Goal: Communication & Community: Share content

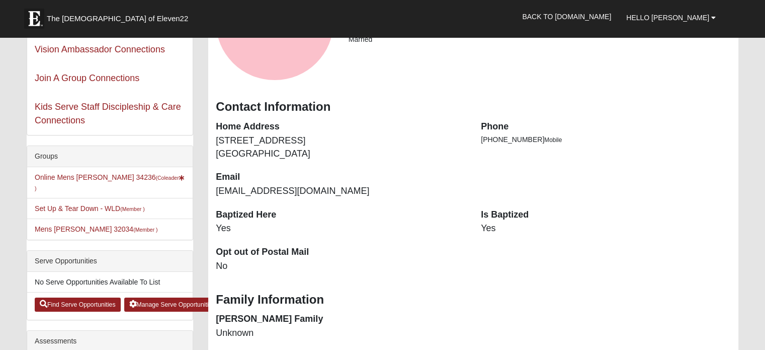
scroll to position [151, 0]
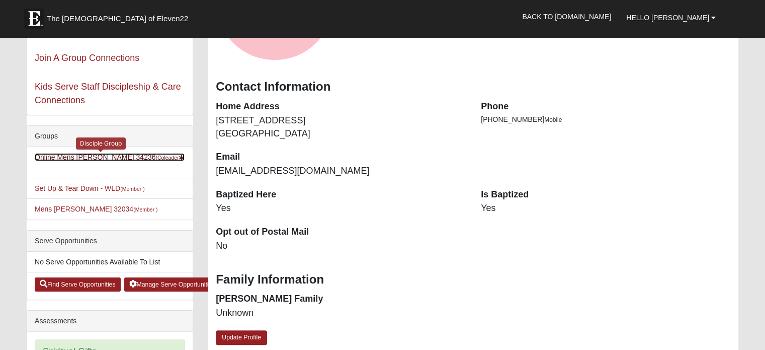
click at [54, 157] on link "Online Mens [PERSON_NAME] 34236 (Coleader )" at bounding box center [110, 162] width 150 height 19
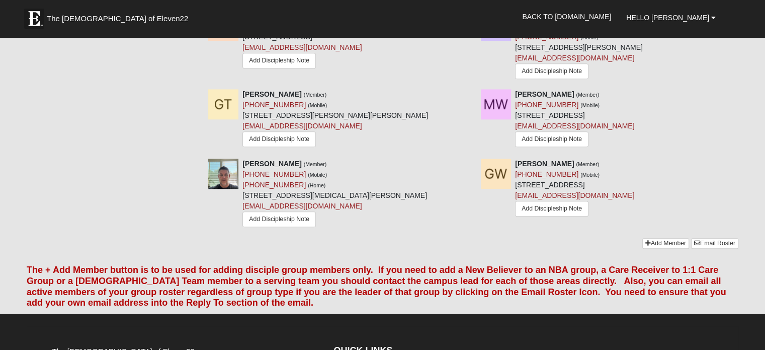
scroll to position [952, 0]
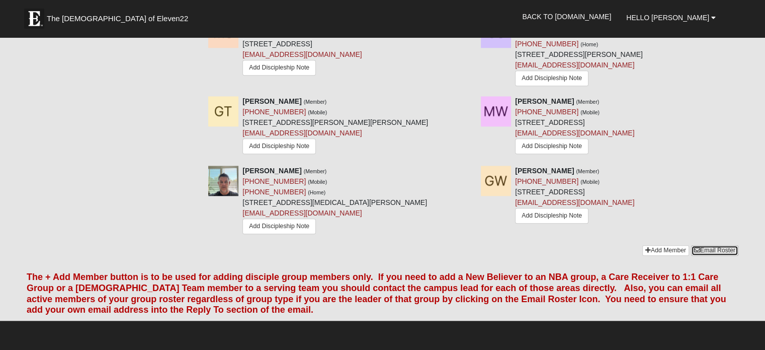
click at [723, 245] on link "Email Roster" at bounding box center [714, 250] width 47 height 11
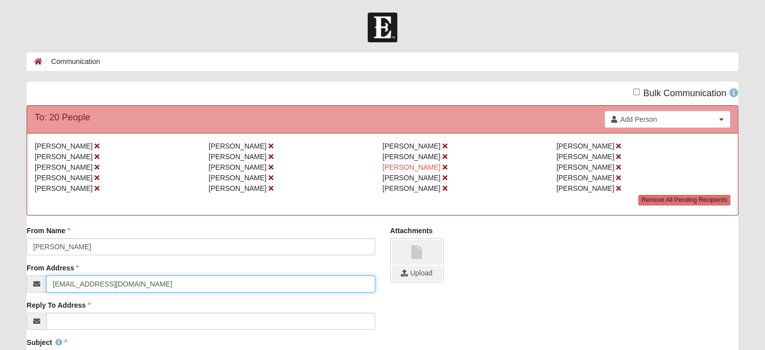
click at [62, 281] on input "[EMAIL_ADDRESS][DOMAIN_NAME]" at bounding box center [210, 283] width 329 height 17
drag, startPoint x: 129, startPoint y: 283, endPoint x: 0, endPoint y: 280, distance: 128.9
type input "[EMAIL_ADDRESS][DOMAIN_NAME]"
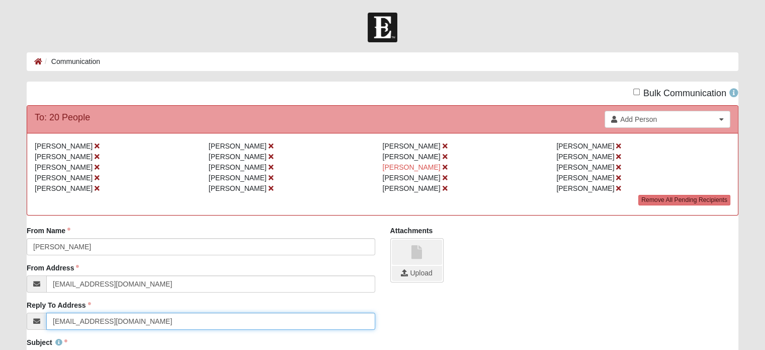
type input "[EMAIL_ADDRESS][DOMAIN_NAME]"
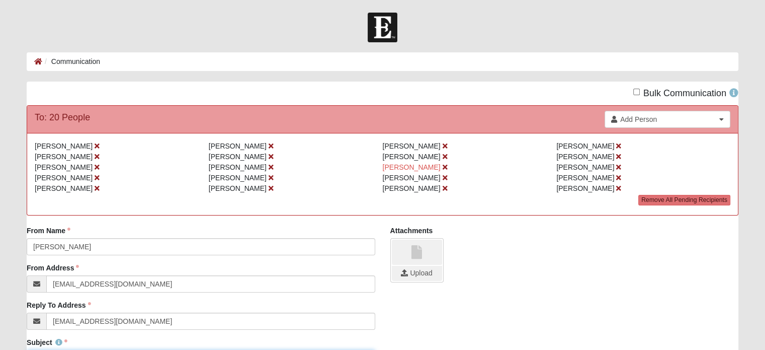
scroll to position [16, 0]
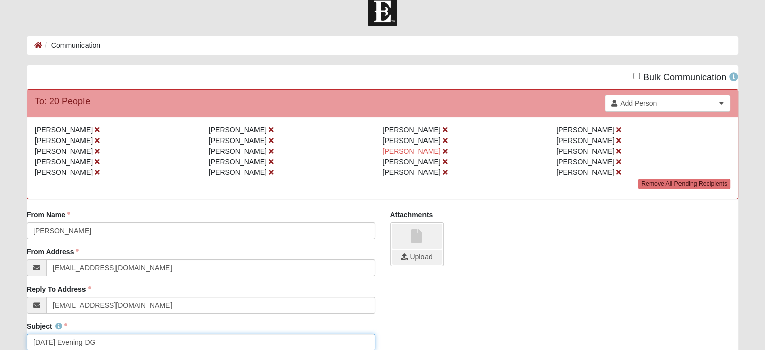
type input "[DATE] Evening DG"
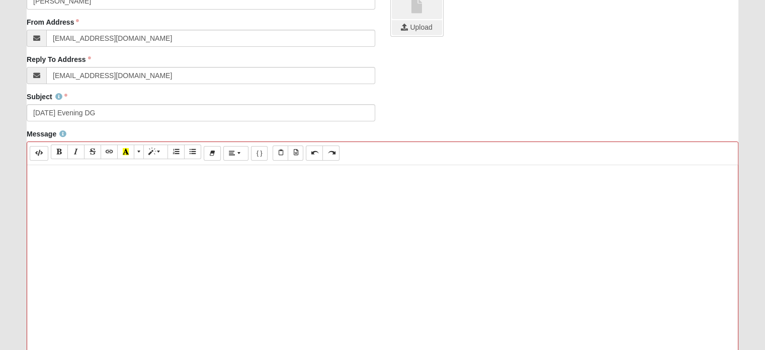
paste div
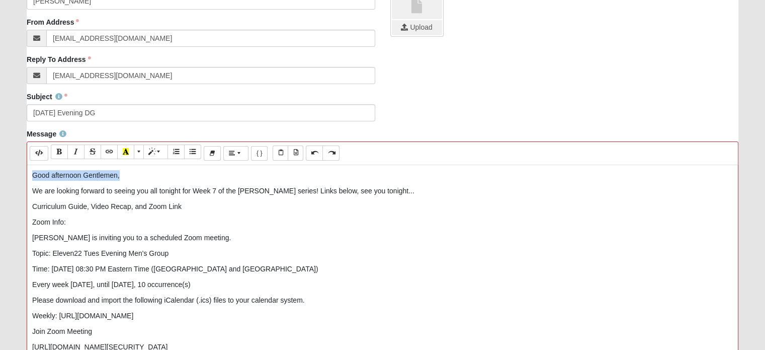
drag, startPoint x: 126, startPoint y: 174, endPoint x: 20, endPoint y: 167, distance: 105.9
click at [20, 167] on div "Message Background Color Transparent Select #ffff00 Text Color Reset to default…" at bounding box center [382, 306] width 727 height 355
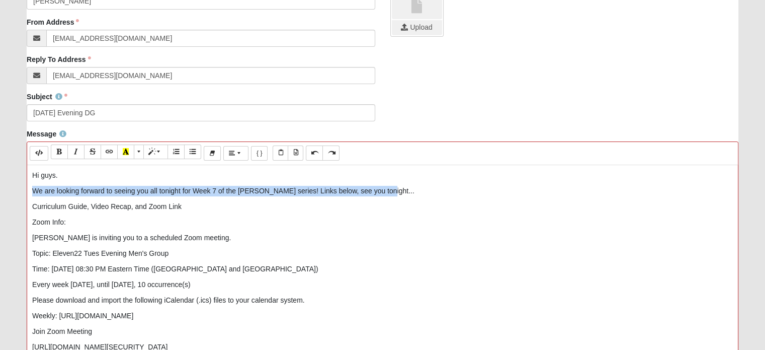
drag, startPoint x: 378, startPoint y: 189, endPoint x: 0, endPoint y: 190, distance: 378.5
click at [0, 190] on form "Hello [PERSON_NAME] My Account Log Out Communication Communication Error" at bounding box center [382, 177] width 765 height 821
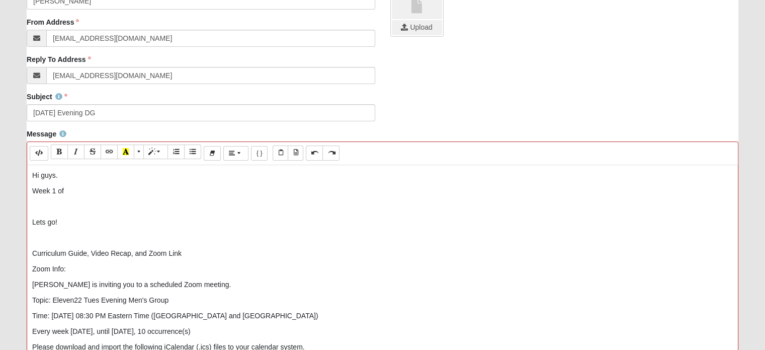
click at [194, 252] on p "Curriculum Guide, Video Recap, and Zoom Link" at bounding box center [382, 253] width 701 height 11
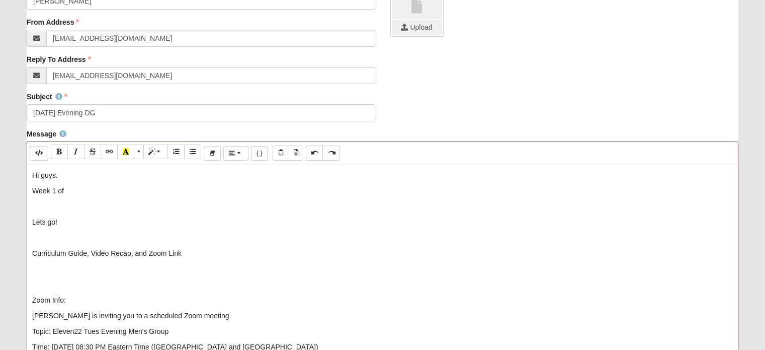
click at [74, 191] on p "Week 1 of" at bounding box center [382, 191] width 701 height 11
click at [47, 270] on p at bounding box center [382, 269] width 701 height 11
click at [121, 253] on p "Curriculum Guide, Video Recap, and Zoom Link" at bounding box center [382, 253] width 701 height 11
drag, startPoint x: 135, startPoint y: 251, endPoint x: 92, endPoint y: 251, distance: 43.3
click at [92, 251] on p "Curriculum Guide, Video Recap, and Zoom Link" at bounding box center [382, 253] width 701 height 11
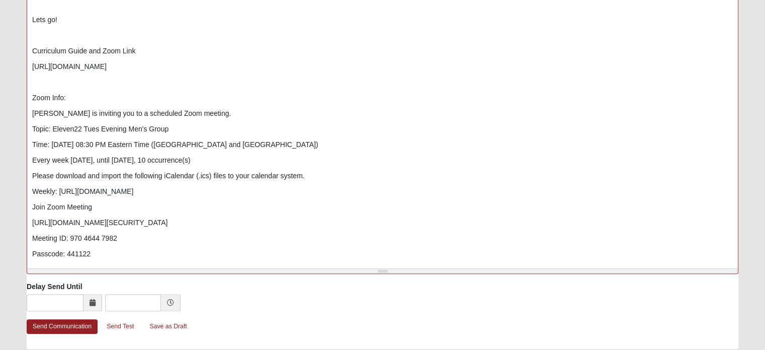
scroll to position [483, 0]
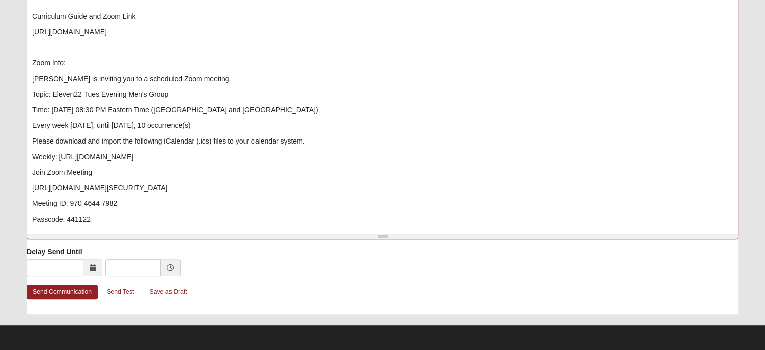
click at [59, 299] on div "Send Communication Send Test Save as Draft" at bounding box center [383, 299] width 712 height 30
click at [53, 286] on link "Send Communication" at bounding box center [62, 291] width 71 height 15
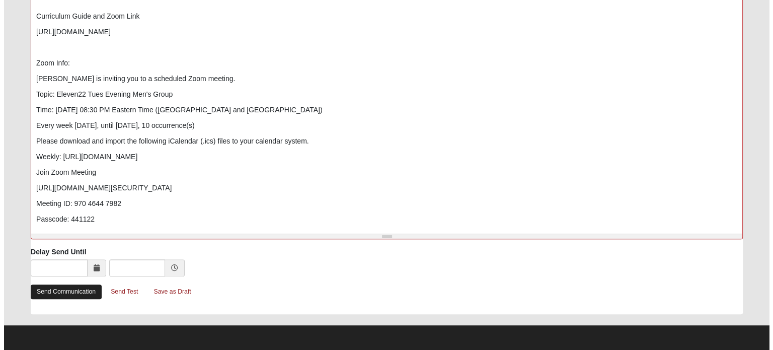
scroll to position [0, 0]
